Goal: Task Accomplishment & Management: Use online tool/utility

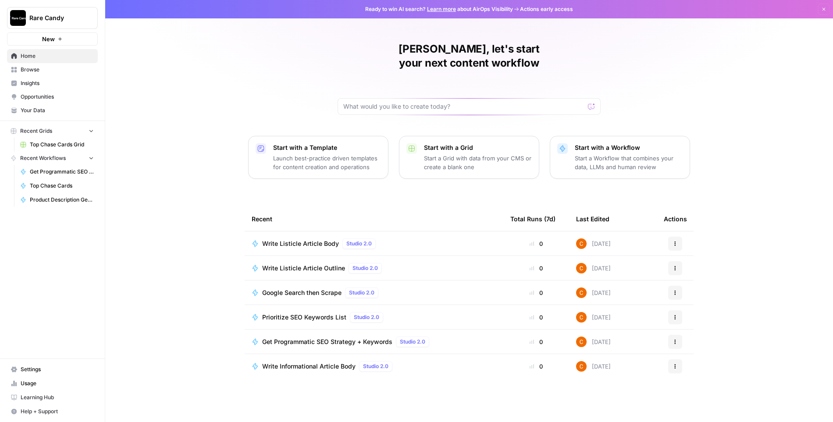
click at [46, 93] on span "Opportunities" at bounding box center [57, 97] width 73 height 8
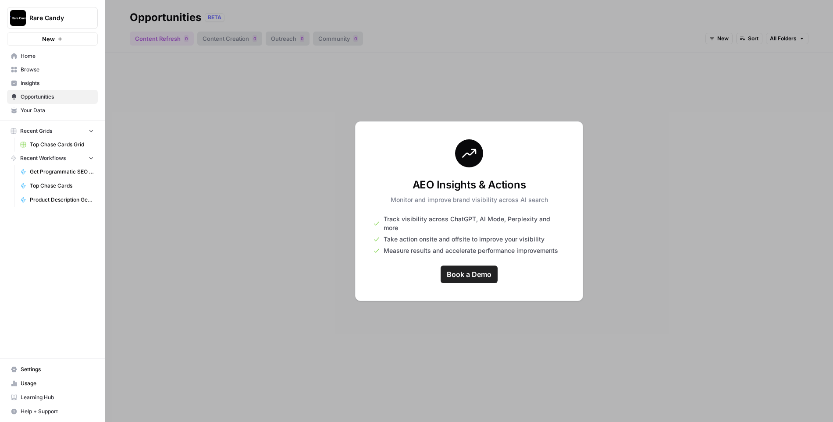
click at [511, 107] on div at bounding box center [469, 211] width 728 height 422
click at [496, 125] on div at bounding box center [469, 211] width 728 height 422
click at [46, 80] on span "Insights" at bounding box center [57, 83] width 73 height 8
click at [45, 68] on span "Browse" at bounding box center [57, 70] width 73 height 8
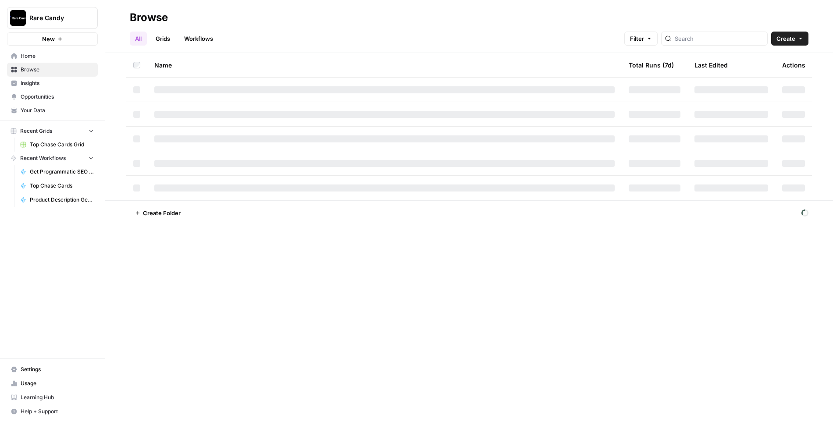
click at [49, 52] on span "Home" at bounding box center [57, 56] width 73 height 8
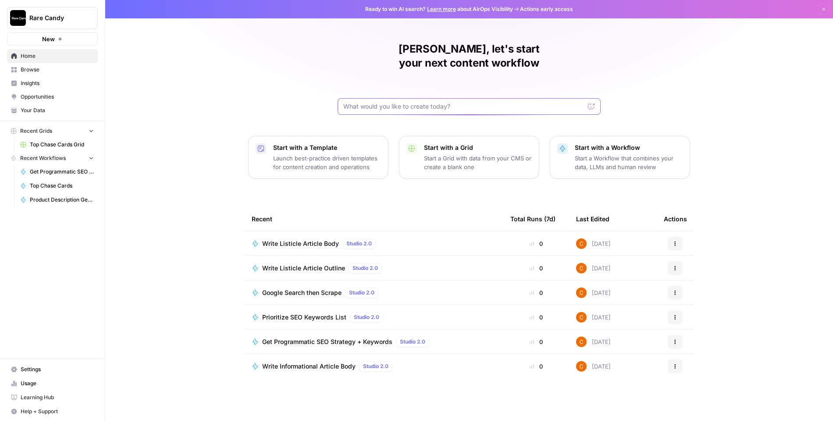
click at [393, 102] on input "text" at bounding box center [463, 106] width 241 height 9
click at [387, 102] on input "YouTube video to blog post" at bounding box center [460, 106] width 234 height 9
click at [396, 102] on input "YouTube video to blog post" at bounding box center [460, 106] width 234 height 9
type input "YouTube video to SEO blog post"
click at [591, 101] on button "Send" at bounding box center [591, 106] width 11 height 11
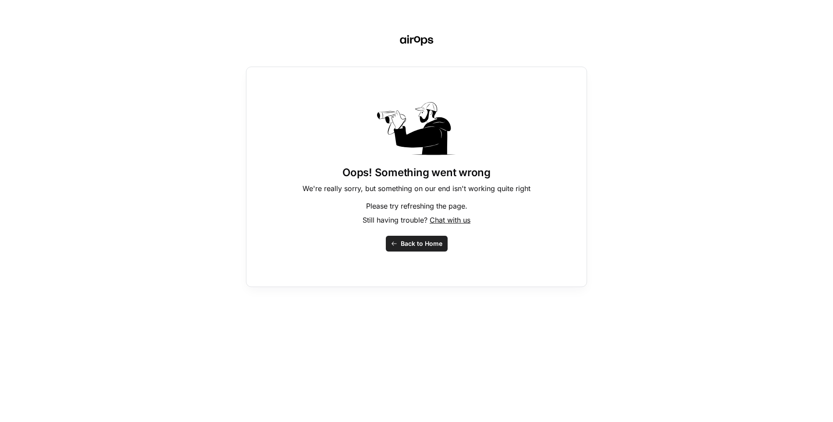
click at [419, 246] on span "Back to Home" at bounding box center [422, 243] width 42 height 9
